Goal: Transaction & Acquisition: Purchase product/service

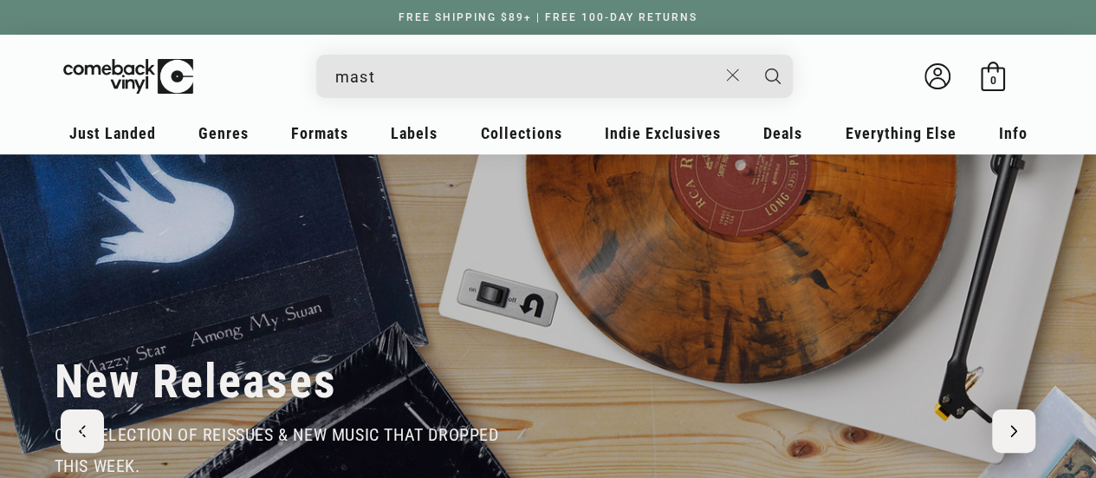
type input "masto"
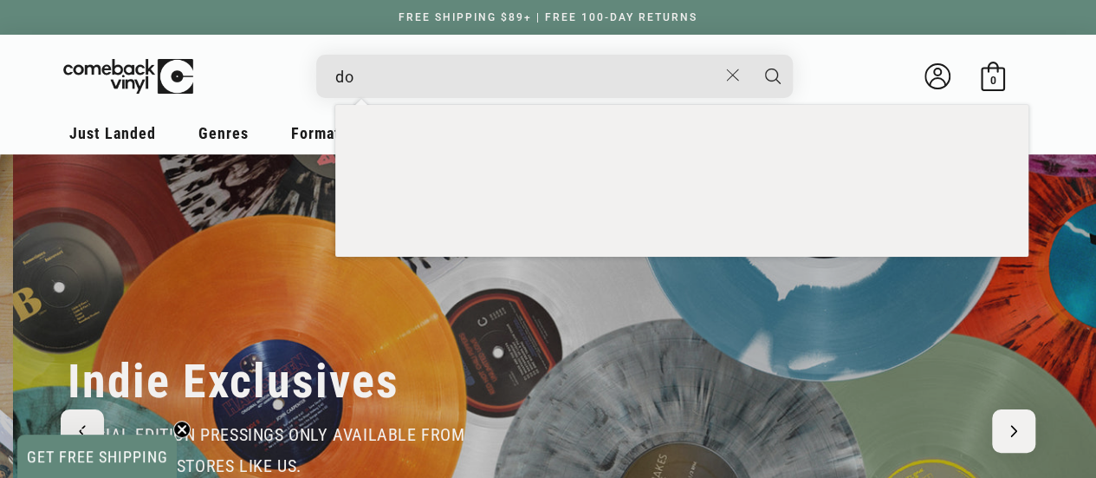
scroll to position [0, 1096]
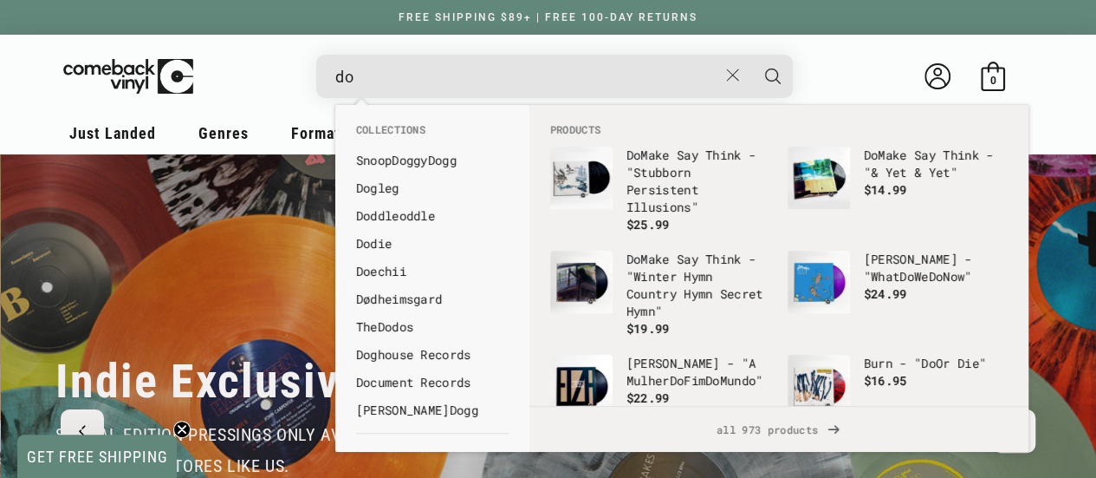
type input "d"
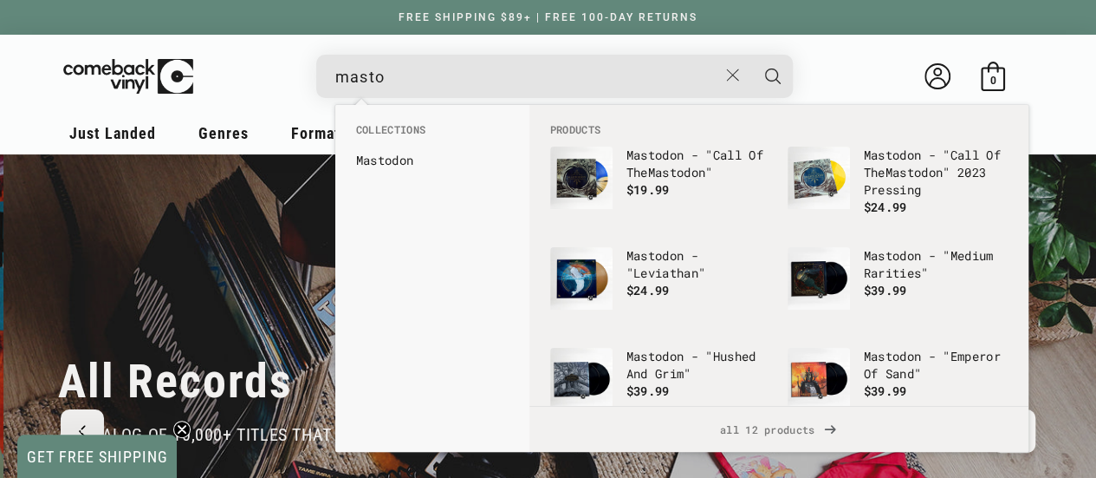
scroll to position [0, 2192]
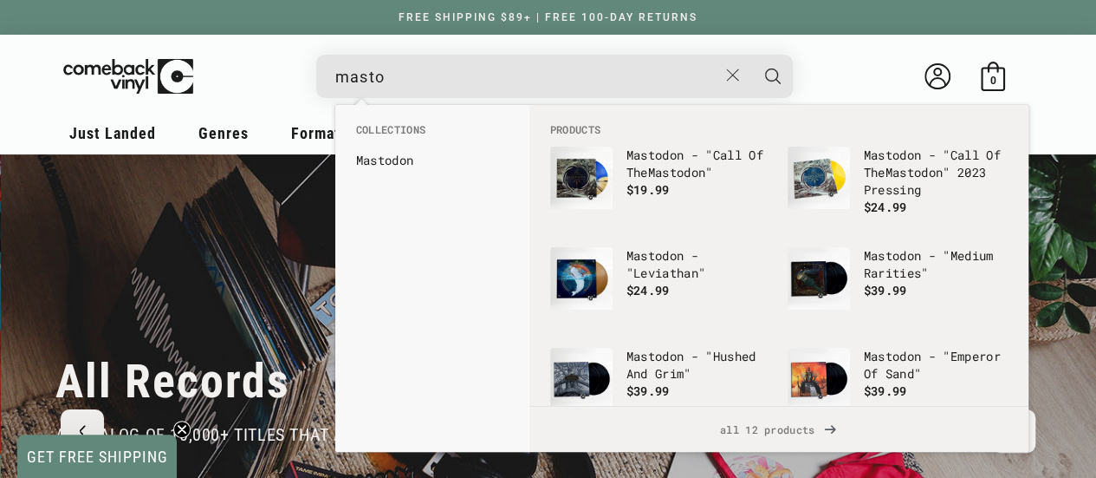
type input "masto"
click at [410, 165] on link "[PERSON_NAME]" at bounding box center [432, 160] width 153 height 17
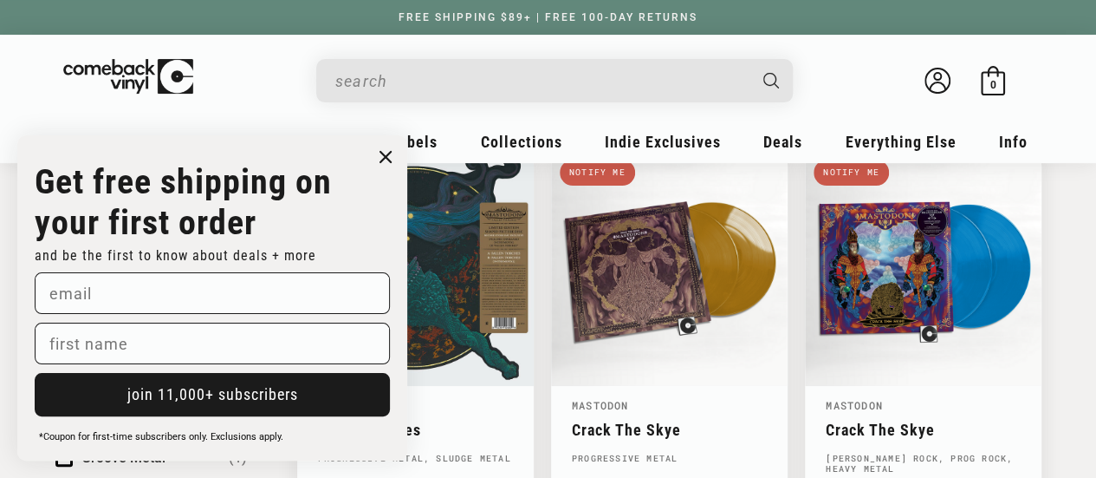
scroll to position [214, 0]
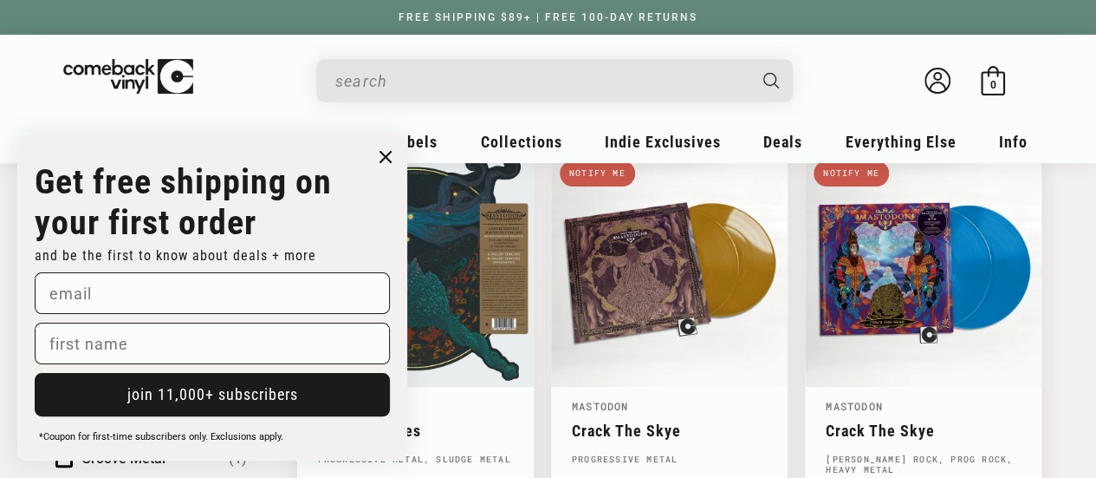
click at [375, 161] on circle "Close dialog" at bounding box center [386, 157] width 25 height 25
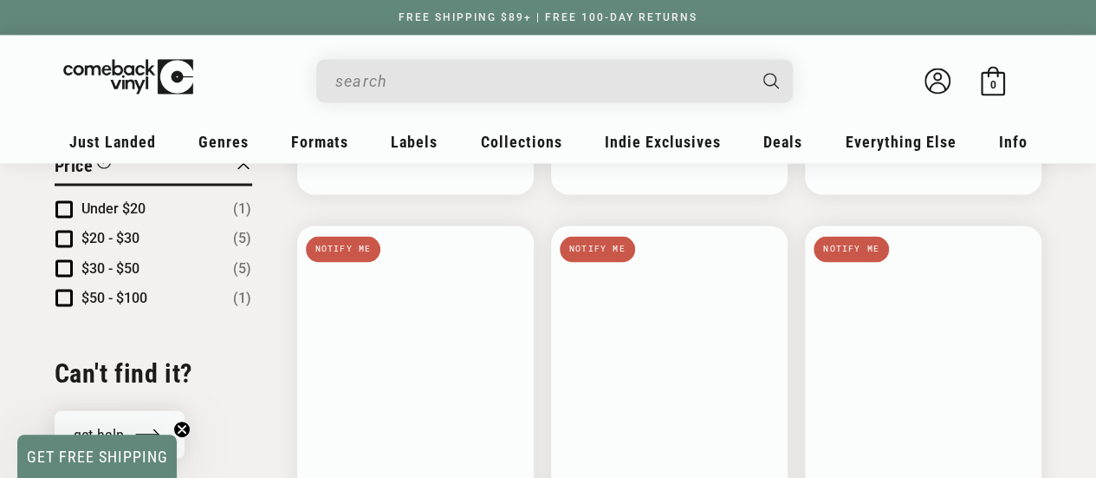
scroll to position [1335, 0]
